Goal: Connect with others: Connect with others

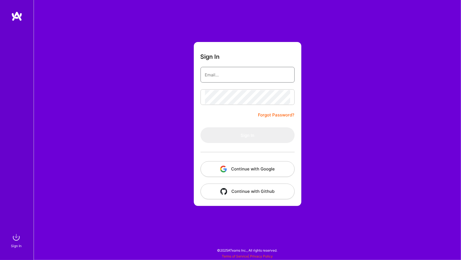
type input "[PERSON_NAME][EMAIL_ADDRESS][DOMAIN_NAME]"
click at [269, 165] on button "Continue with Google" at bounding box center [247, 169] width 94 height 16
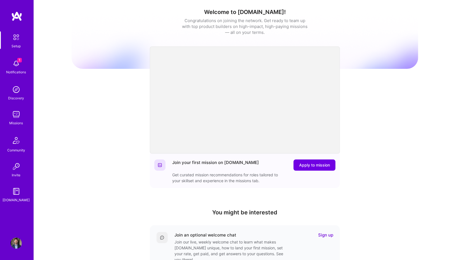
click at [19, 61] on span "1" at bounding box center [19, 60] width 4 height 4
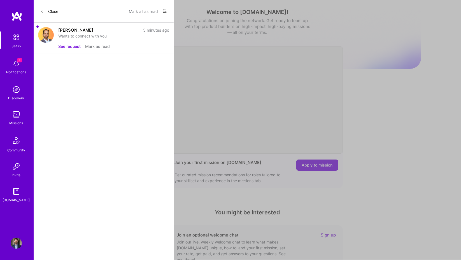
click at [67, 27] on div "[PERSON_NAME]" at bounding box center [75, 30] width 35 height 6
click at [68, 47] on button "See request" at bounding box center [69, 46] width 22 height 6
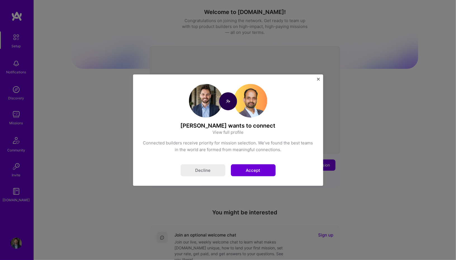
click at [231, 123] on h4 "[PERSON_NAME] wants to connect" at bounding box center [228, 125] width 171 height 7
click at [230, 133] on link "View full profile" at bounding box center [228, 132] width 31 height 6
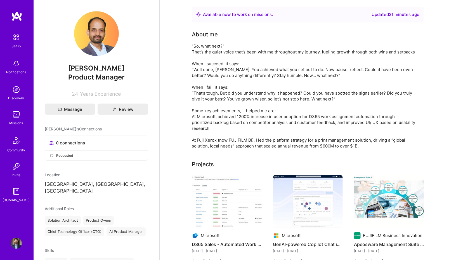
click at [261, 39] on div "About me" at bounding box center [304, 89] width 224 height 119
click at [278, 61] on div ""So, what next?" That’s the quiet voice that’s been with me throughout my journ…" at bounding box center [304, 96] width 224 height 106
click at [262, 59] on div ""So, what next?" That’s the quiet voice that’s been with me throughout my journ…" at bounding box center [304, 96] width 224 height 106
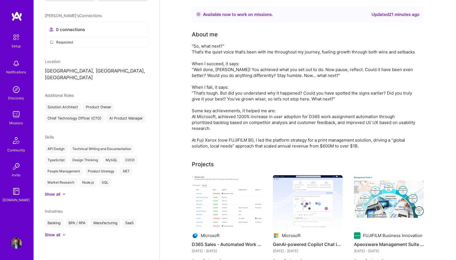
click at [227, 15] on div "Available now to work on missions ." at bounding box center [238, 14] width 70 height 7
click at [66, 27] on span "0 connections" at bounding box center [70, 30] width 29 height 6
click at [61, 39] on span "Requested" at bounding box center [64, 42] width 17 height 6
click at [17, 34] on img at bounding box center [16, 37] width 12 height 12
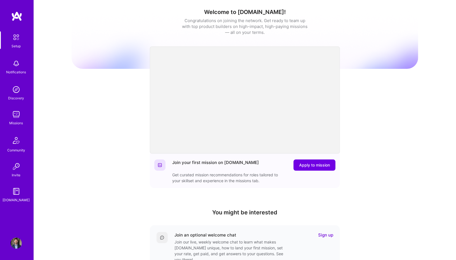
click at [17, 116] on img at bounding box center [16, 114] width 11 height 11
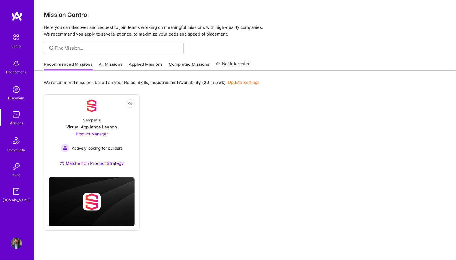
click at [288, 81] on div "We recommend missions based on your Roles , Skills , Industries and Availabilit…" at bounding box center [245, 82] width 402 height 10
